Goal: Book appointment/travel/reservation

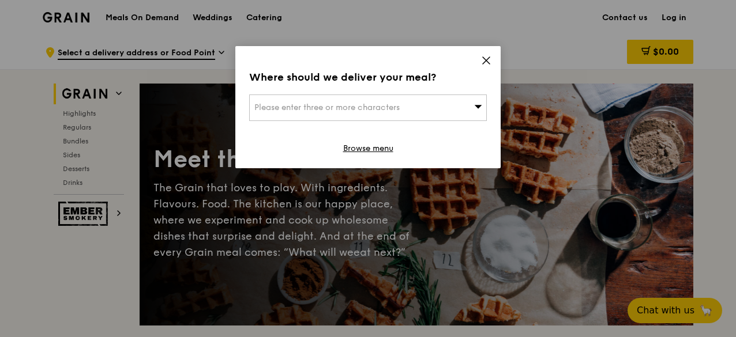
click at [397, 111] on span "Please enter three or more characters" at bounding box center [326, 108] width 145 height 10
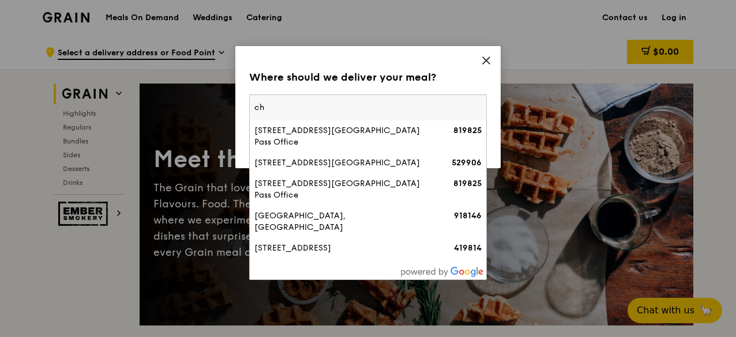
type input "c"
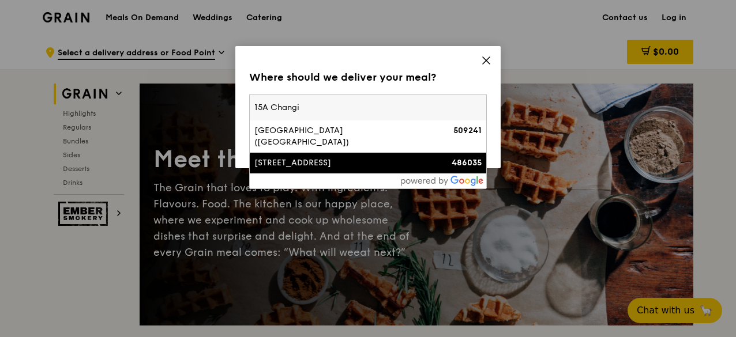
type input "15A Changi"
click at [387, 157] on div "[STREET_ADDRESS]" at bounding box center [339, 163] width 171 height 12
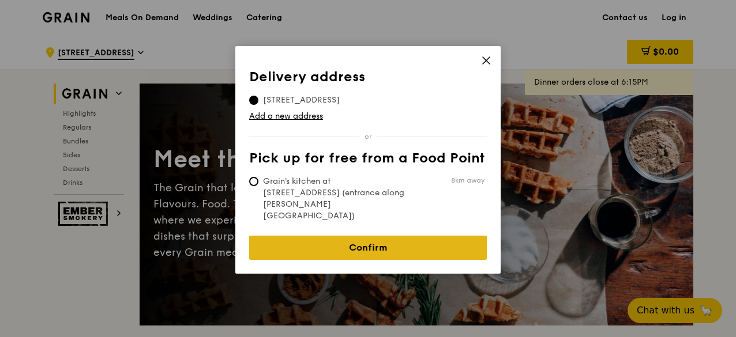
click at [368, 236] on link "Confirm" at bounding box center [368, 248] width 238 height 24
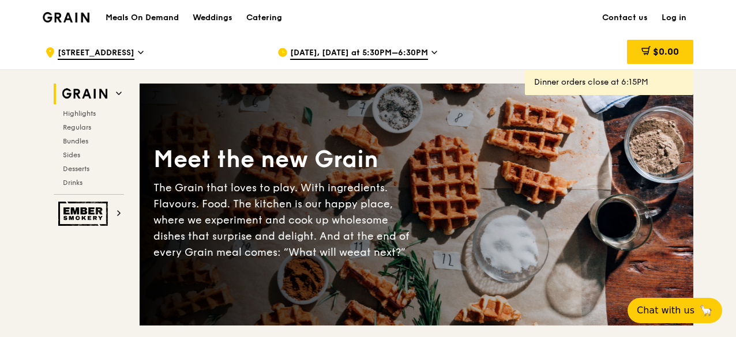
click at [341, 52] on span "[DATE], [DATE] at 5:30PM–6:30PM" at bounding box center [359, 53] width 138 height 13
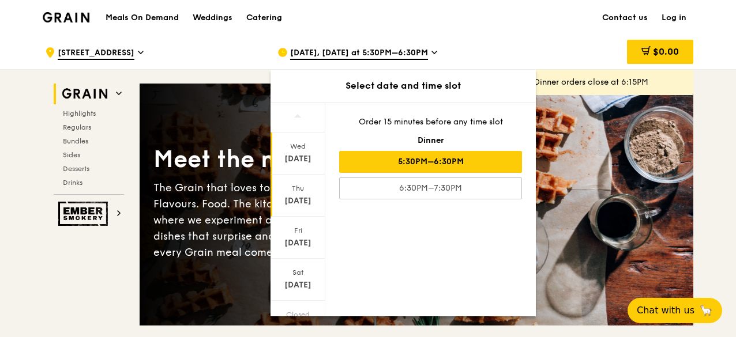
click at [294, 201] on div "[DATE]" at bounding box center [297, 201] width 51 height 12
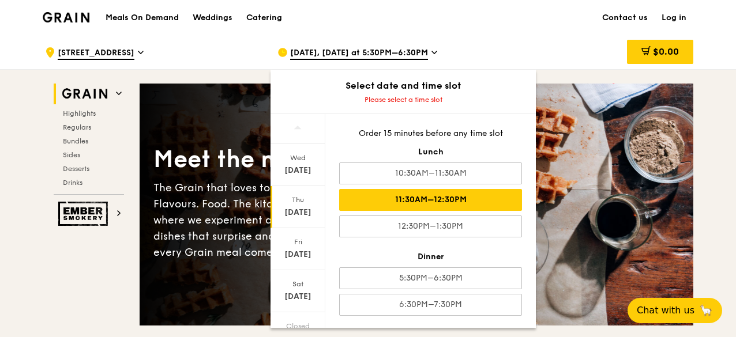
click at [487, 192] on div "11:30AM–12:30PM" at bounding box center [430, 200] width 183 height 22
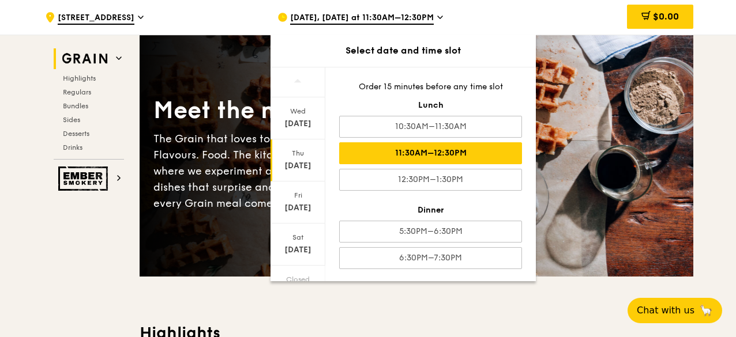
scroll to position [115, 0]
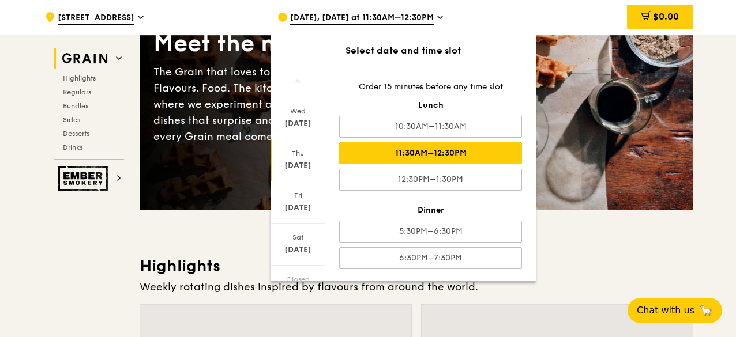
click at [294, 149] on div "Thu" at bounding box center [297, 153] width 51 height 9
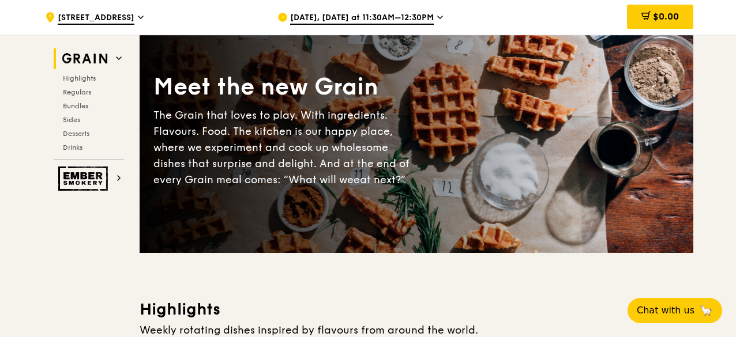
scroll to position [0, 0]
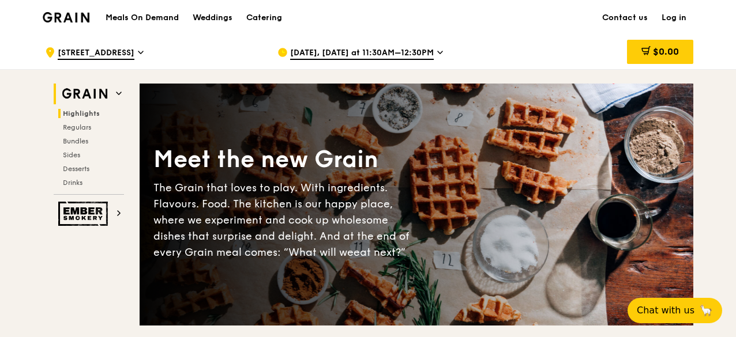
click at [81, 113] on span "Highlights" at bounding box center [81, 114] width 37 height 8
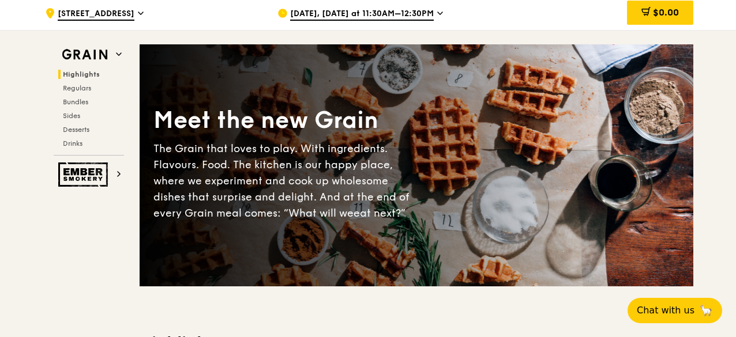
scroll to position [58, 0]
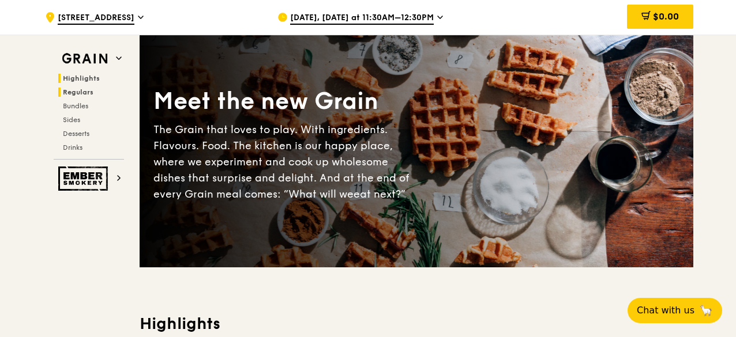
click at [80, 93] on span "Regulars" at bounding box center [78, 92] width 31 height 8
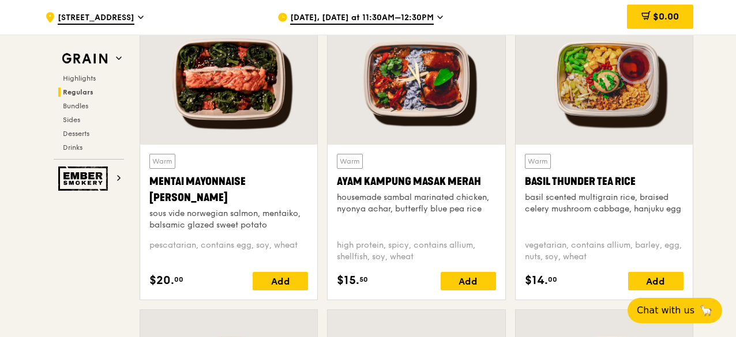
scroll to position [1034, 0]
